Goal: Transaction & Acquisition: Purchase product/service

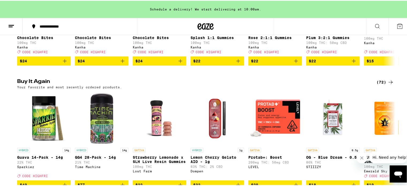
scroll to position [428, 0]
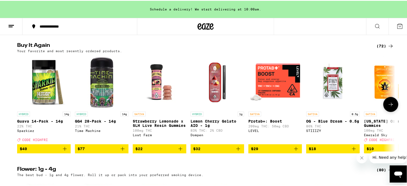
click at [63, 150] on icon "Add to bag" at bounding box center [65, 148] width 4 height 4
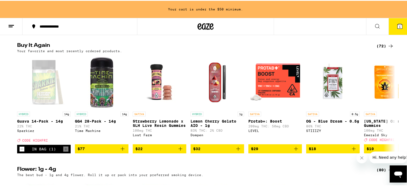
click at [397, 28] on icon at bounding box center [399, 25] width 6 height 6
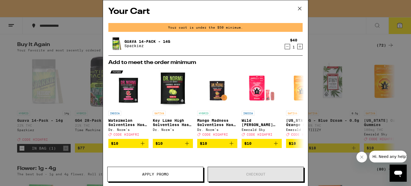
click at [334, 79] on div "Your Cart Your cart is under the $50 minimum. Guava 14-Pack - 14g Sparkiez $40 …" at bounding box center [205, 93] width 411 height 186
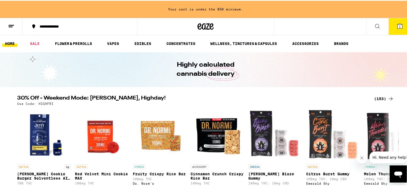
click at [383, 96] on div "(153)" at bounding box center [384, 98] width 20 height 6
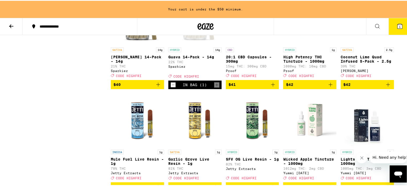
scroll to position [2680, 0]
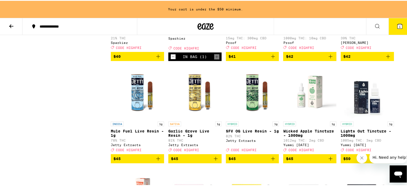
click at [156, 59] on icon "Add to bag" at bounding box center [158, 55] width 6 height 6
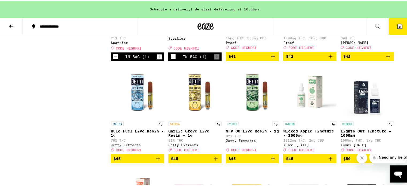
click at [397, 23] on icon at bounding box center [399, 25] width 6 height 6
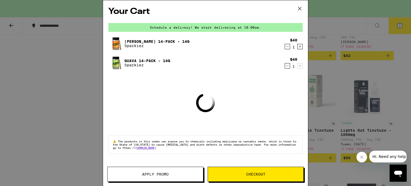
click at [157, 174] on span "Apply Promo" at bounding box center [155, 174] width 26 height 4
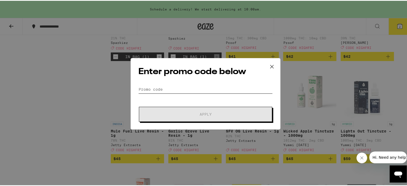
click at [181, 89] on input "Promo Code" at bounding box center [205, 89] width 134 height 8
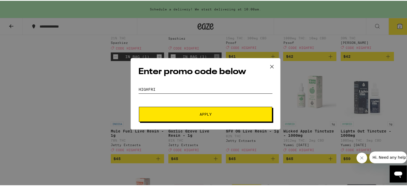
type input "highfri"
click at [212, 110] on button "Apply" at bounding box center [205, 113] width 133 height 15
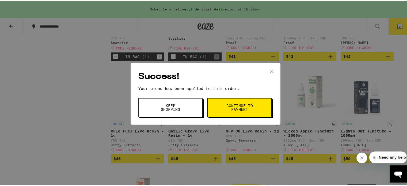
click at [221, 104] on button "Continue to payment" at bounding box center [239, 106] width 64 height 19
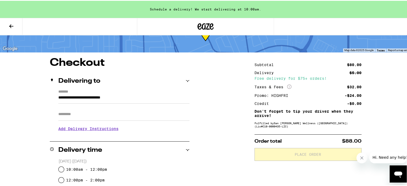
scroll to position [53, 0]
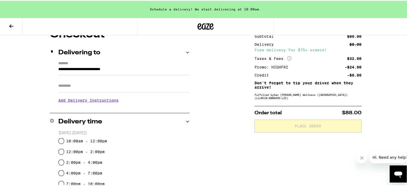
click at [98, 140] on label "10:00am - 12:00pm" at bounding box center [86, 140] width 41 height 4
click at [64, 140] on input "10:00am - 12:00pm" at bounding box center [61, 139] width 5 height 5
radio input "true"
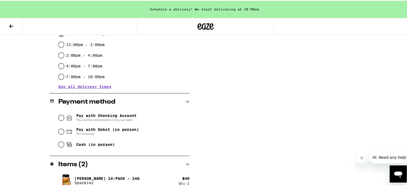
click at [83, 145] on span "Cash (in person)" at bounding box center [95, 143] width 39 height 4
click at [64, 145] on input "Cash (in person)" at bounding box center [61, 143] width 5 height 5
radio input "true"
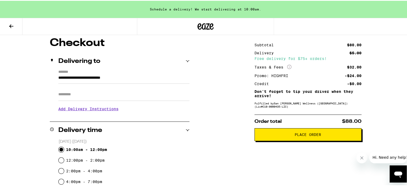
scroll to position [0, 0]
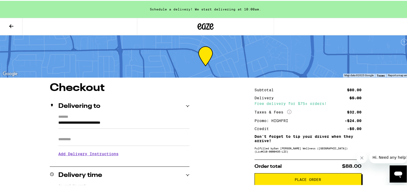
click at [294, 178] on span "Place Order" at bounding box center [307, 179] width 26 height 4
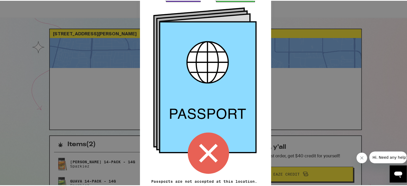
click at [280, 104] on div "Remember! Bring your ID and cash Passports are not accepted at this location. P…" at bounding box center [205, 93] width 411 height 186
